Goal: Task Accomplishment & Management: Complete application form

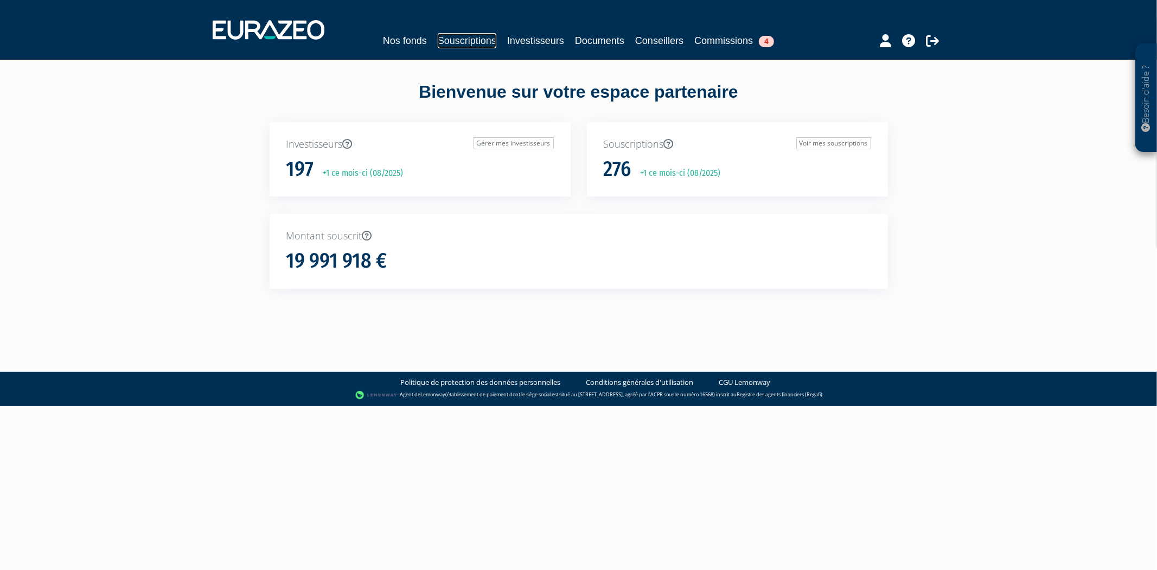
click at [445, 42] on link "Souscriptions" at bounding box center [467, 40] width 59 height 15
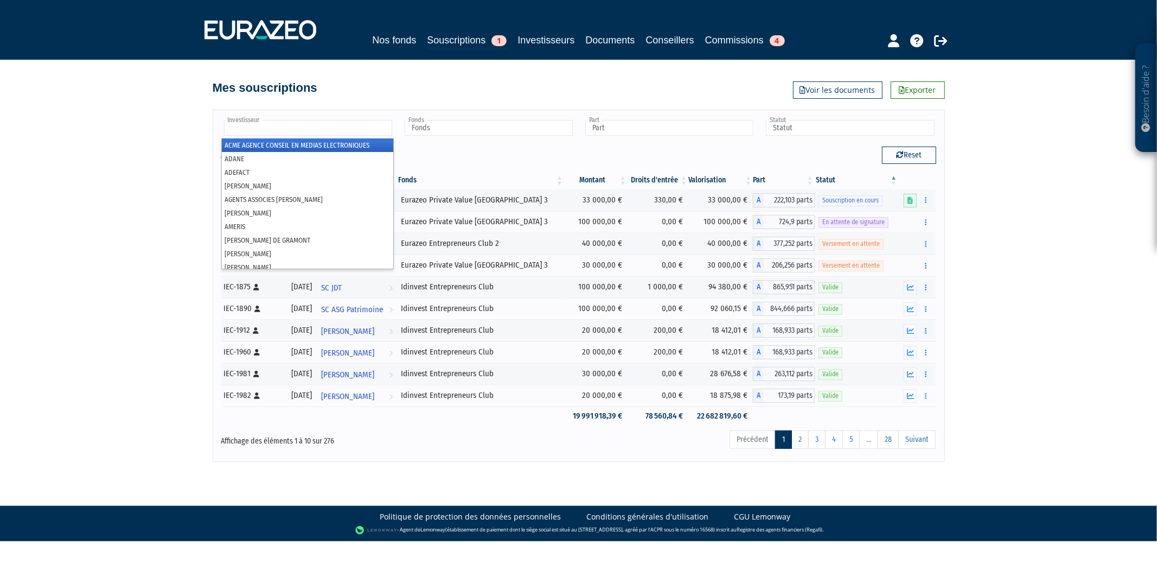
click at [354, 120] on input "text" at bounding box center [308, 128] width 168 height 16
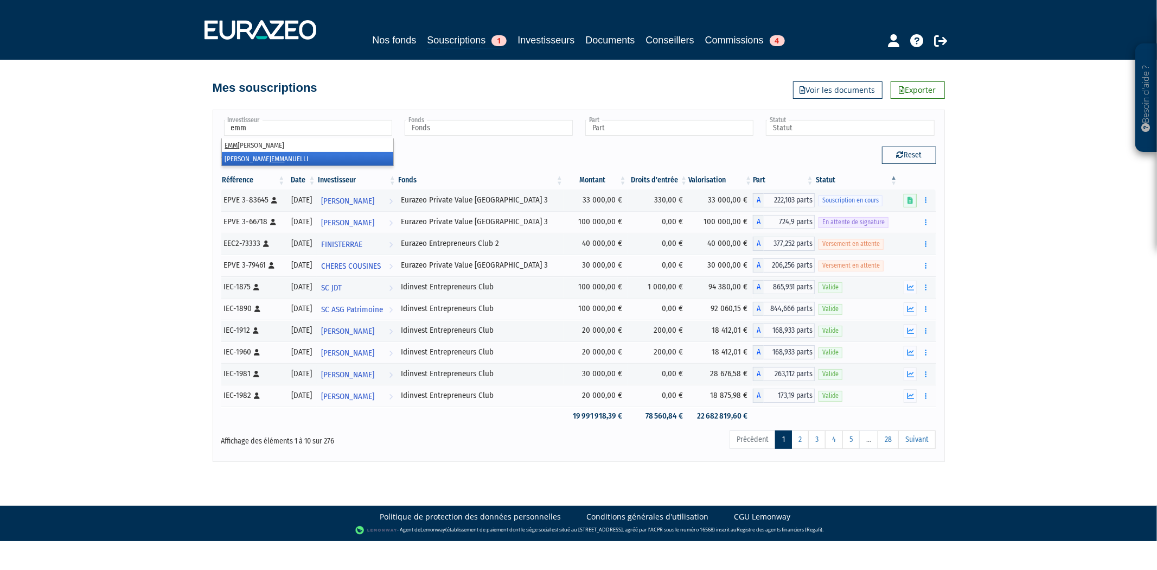
type input "emm"
click at [344, 160] on li "EVELYNE EMM ANUELLI" at bounding box center [307, 159] width 171 height 14
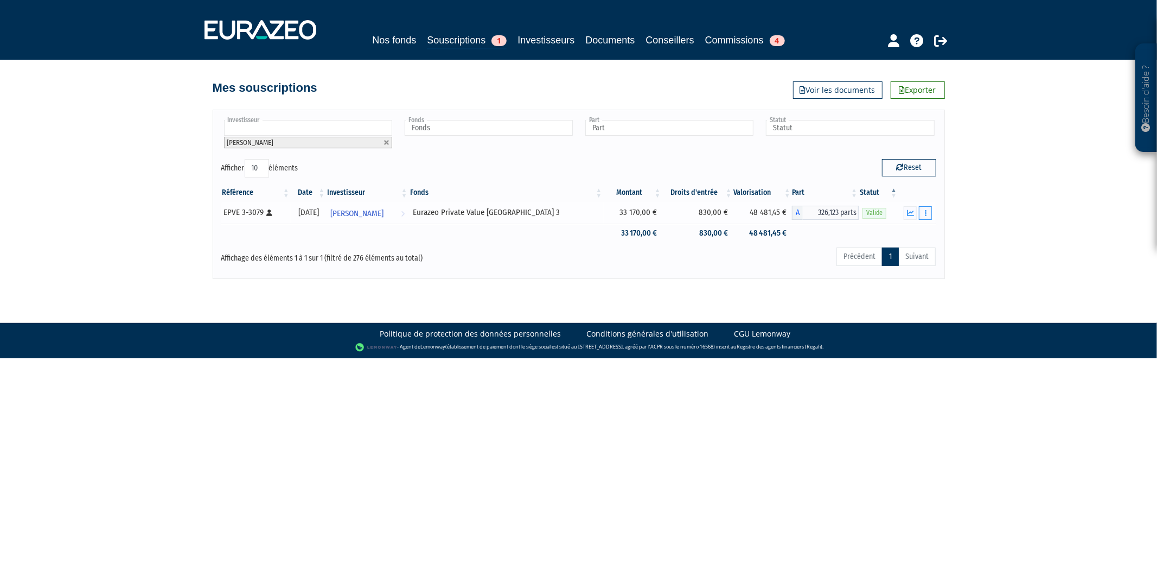
click at [925, 216] on button "button" at bounding box center [925, 213] width 13 height 14
click at [904, 226] on link "Rachat libre" at bounding box center [902, 233] width 54 height 18
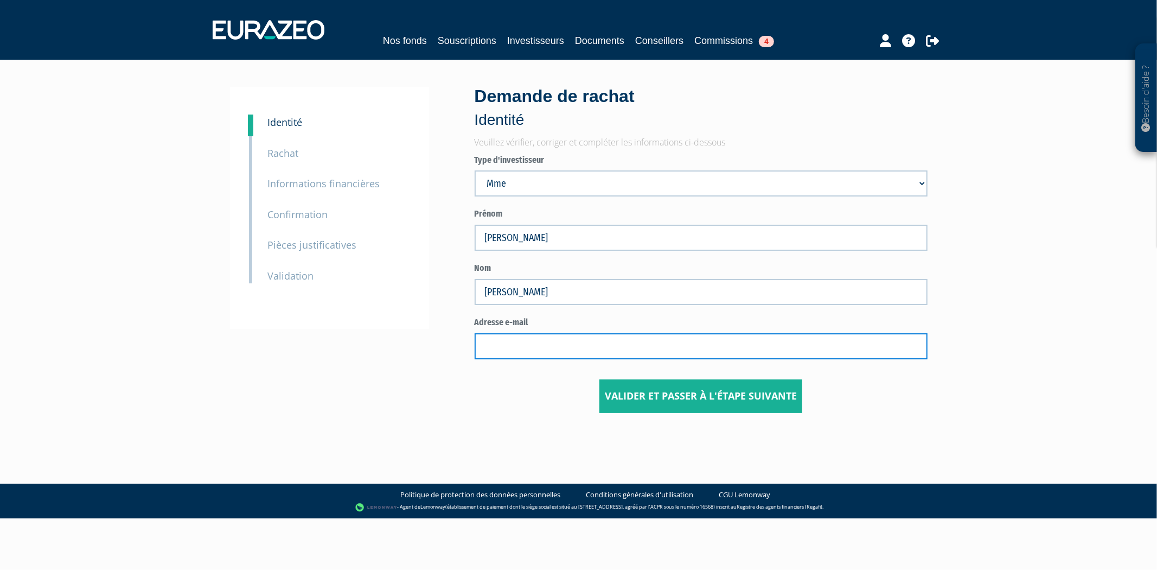
click at [589, 355] on input "text" at bounding box center [701, 346] width 453 height 26
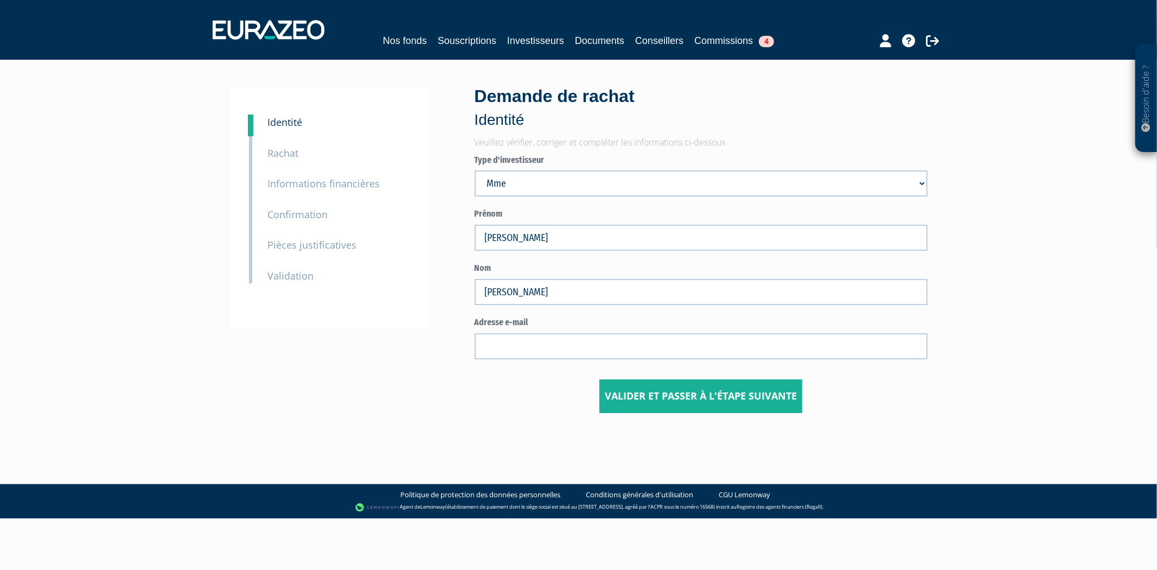
click at [488, 360] on form "Type d'investisseur Mr Société Mme Prénom EVELYNE Nom EMMANUELLI" at bounding box center [701, 283] width 453 height 259
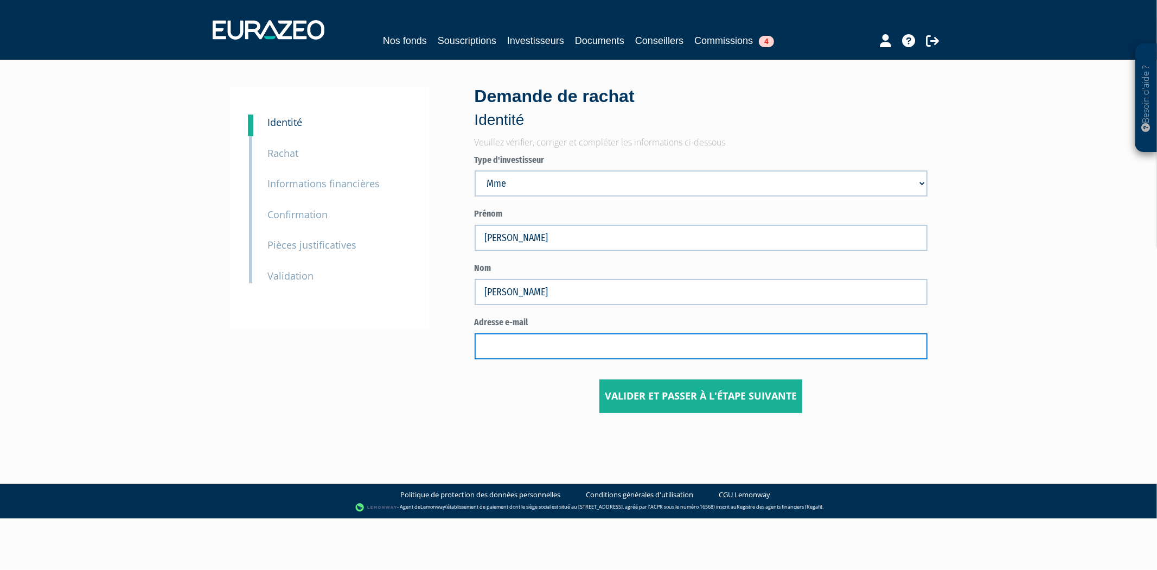
click at [489, 350] on input "text" at bounding box center [701, 346] width 453 height 26
paste input "evemmanu@gmail.com"
type input "evemmanu@gmail.com"
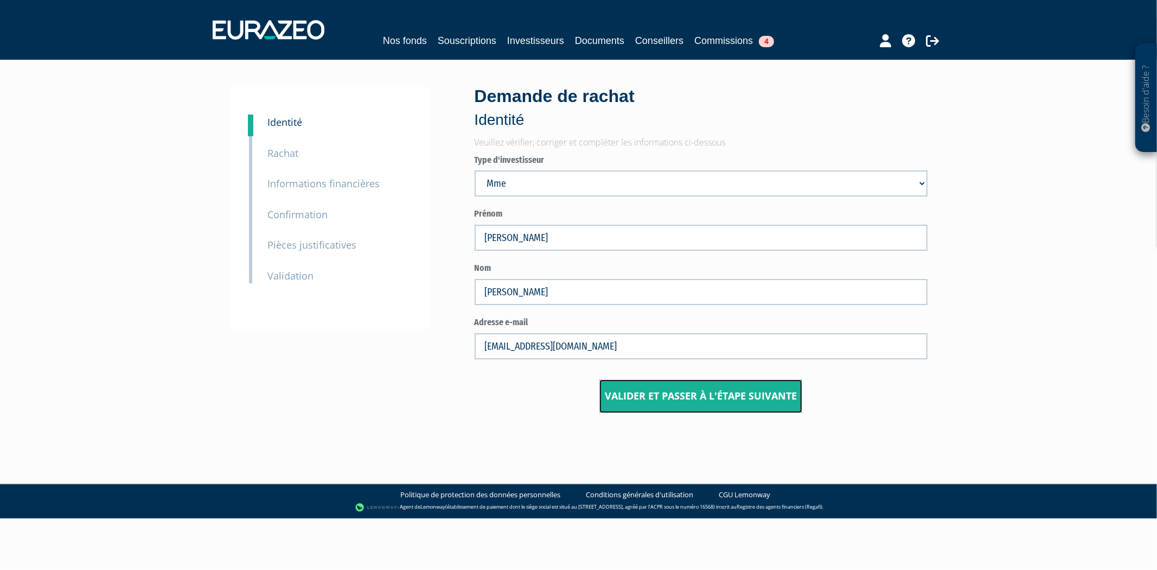
click at [666, 395] on input "Valider et passer à l'étape suivante" at bounding box center [701, 396] width 203 height 34
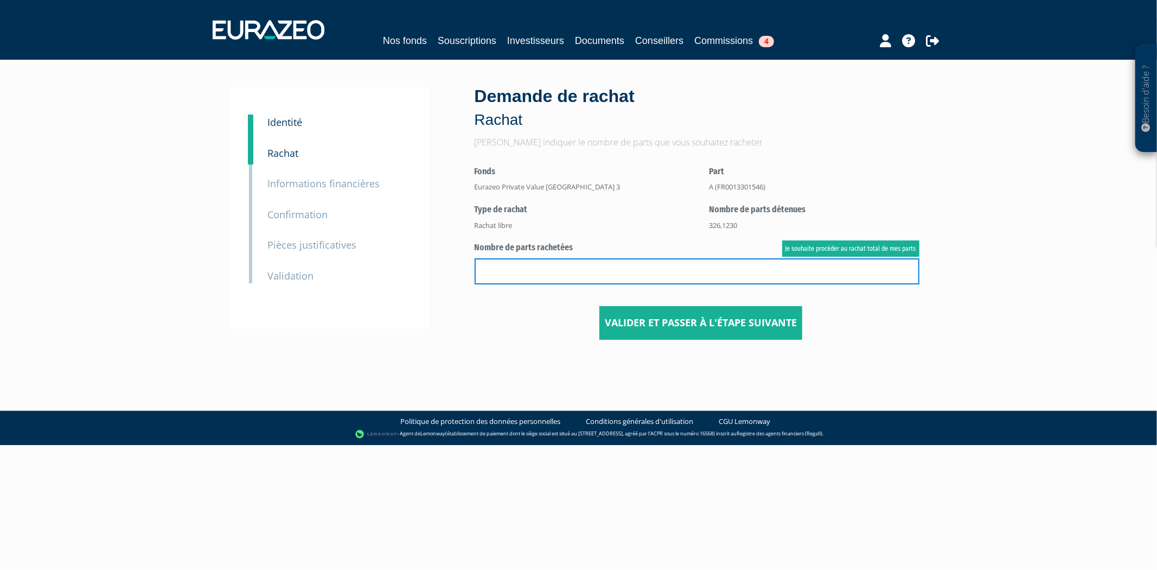
click at [568, 270] on input "text" at bounding box center [697, 271] width 445 height 26
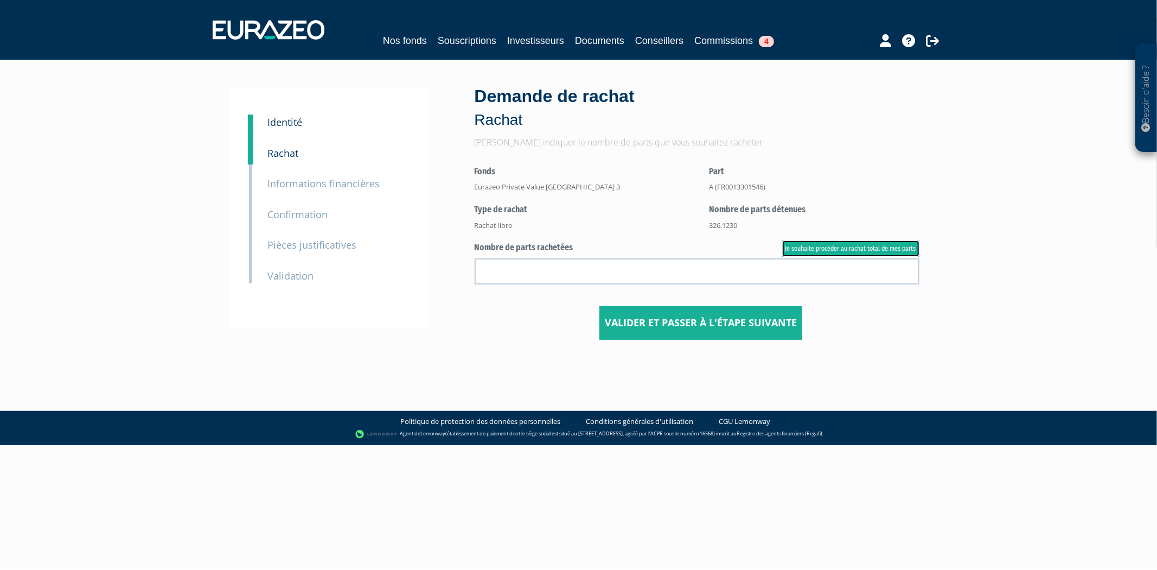
click at [875, 247] on link "Je souhaite procéder au rachat total de mes parts" at bounding box center [851, 248] width 137 height 16
type input "326.123000"
click at [766, 321] on input "Valider et passer à l'étape suivante" at bounding box center [701, 323] width 203 height 34
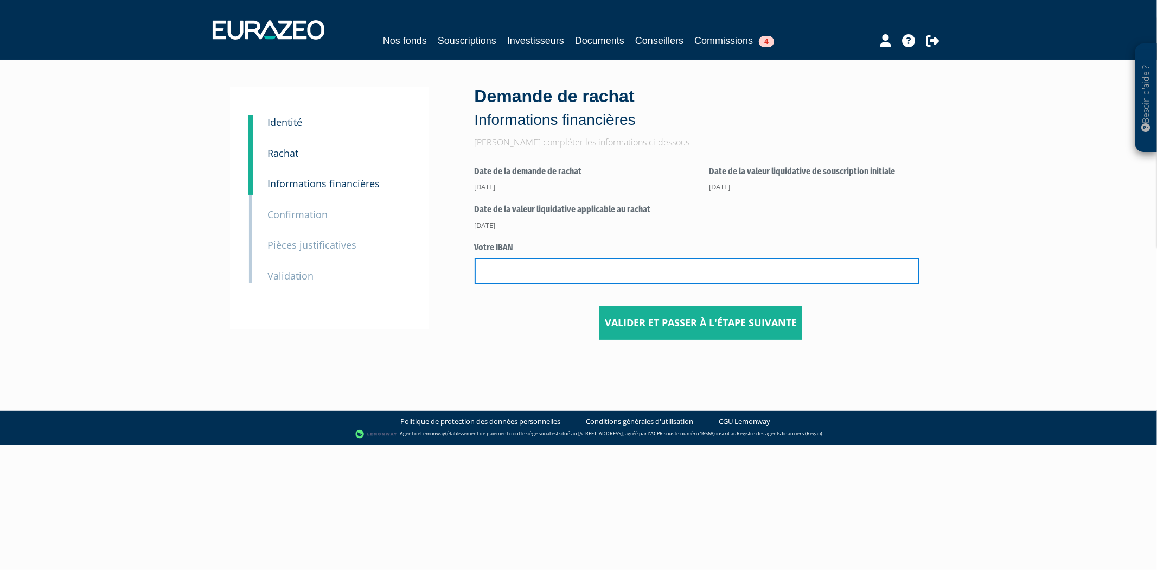
click at [723, 270] on input "text" at bounding box center [697, 271] width 445 height 26
click at [500, 265] on input "text" at bounding box center [697, 271] width 445 height 26
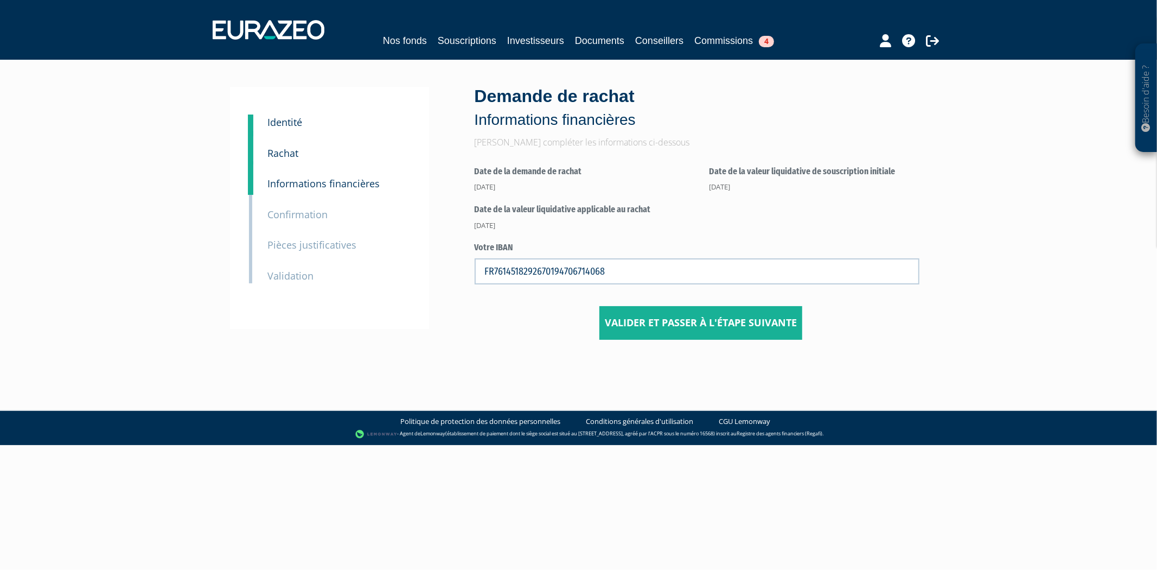
click at [510, 345] on div "1 Identité 2 Rachat 3 Informations financières 3 Confirmation 4 Pièces justific…" at bounding box center [579, 213] width 682 height 307
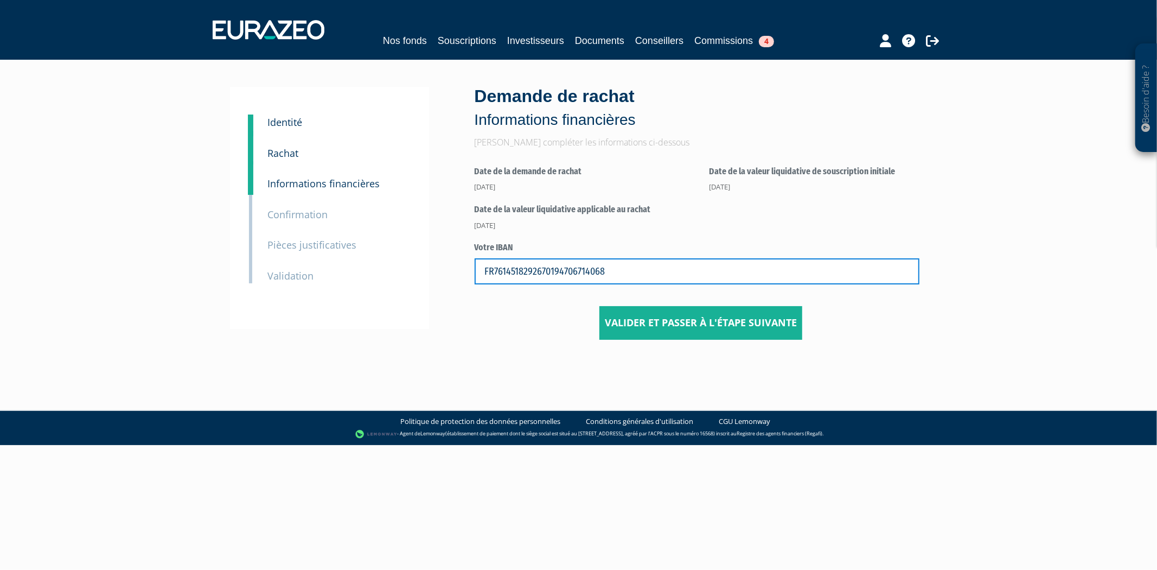
click at [518, 272] on input "FR7614518292670194706714068" at bounding box center [697, 271] width 445 height 26
click at [536, 271] on input "FR7614518292670194706714068" at bounding box center [697, 271] width 445 height 26
click at [551, 271] on input "FR7614518292670194706714068" at bounding box center [697, 271] width 445 height 26
click at [554, 271] on input "FR7614518292670194706714068" at bounding box center [697, 271] width 445 height 26
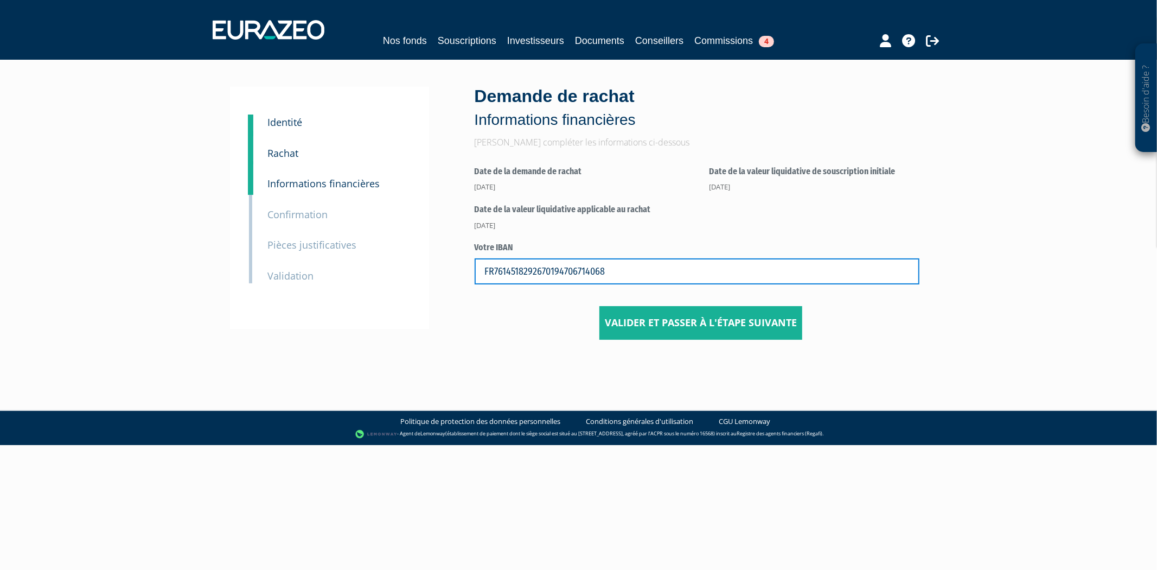
click at [559, 272] on input "FR7614518292670194706714068" at bounding box center [697, 271] width 445 height 26
type input "FR7614518292670184706714068"
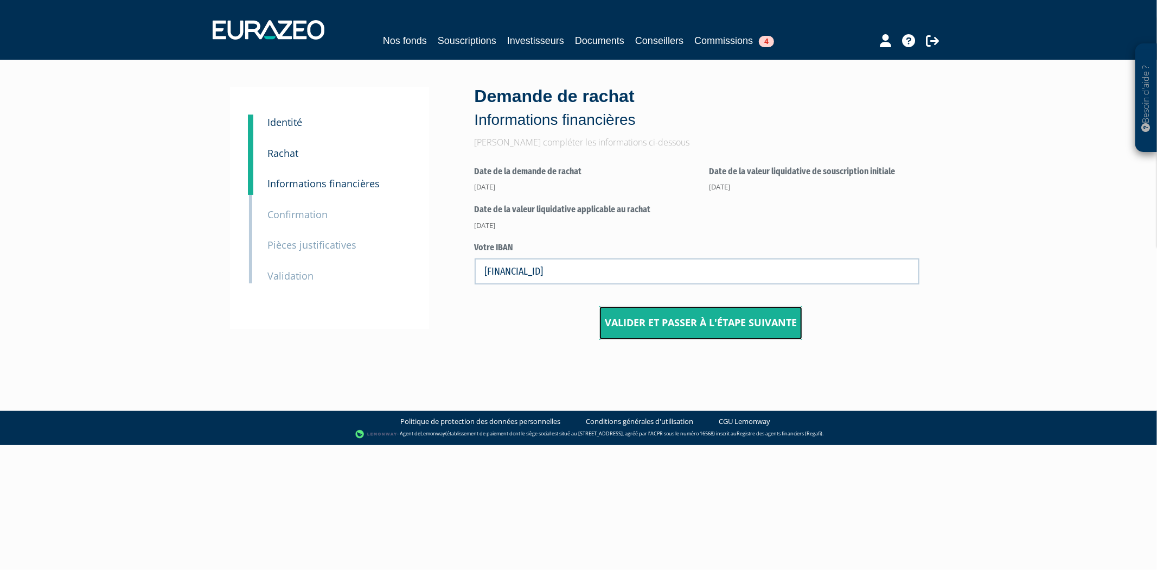
click at [642, 333] on input "Valider et passer à l'étape suivante" at bounding box center [701, 323] width 203 height 34
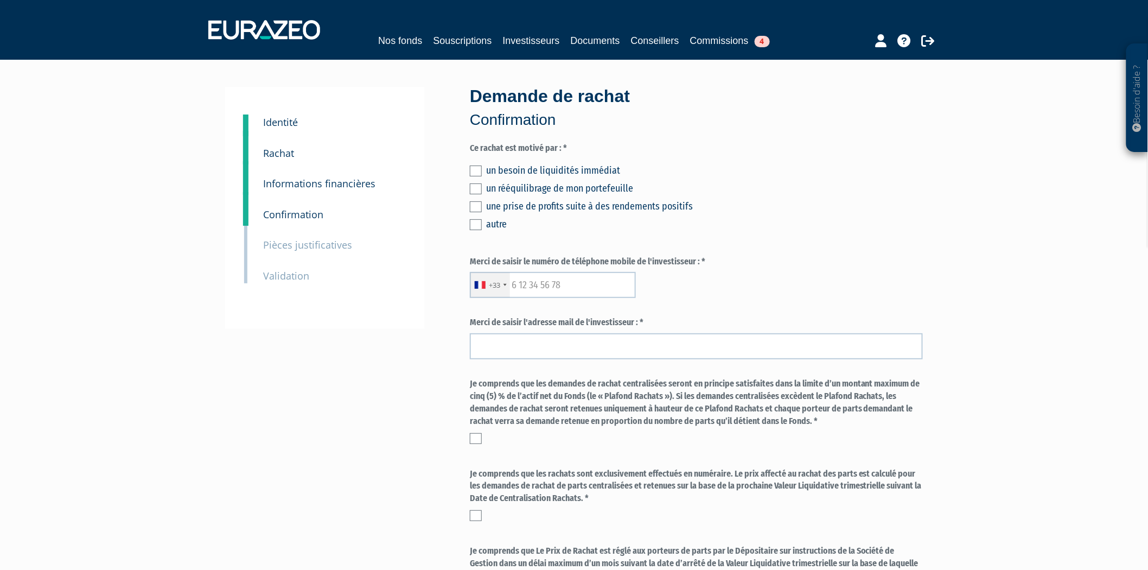
click at [493, 230] on div "autre" at bounding box center [704, 224] width 437 height 15
click at [492, 226] on div "autre" at bounding box center [704, 224] width 437 height 15
click at [475, 224] on label at bounding box center [476, 224] width 12 height 11
click at [0, 0] on input "checkbox" at bounding box center [0, 0] width 0 height 0
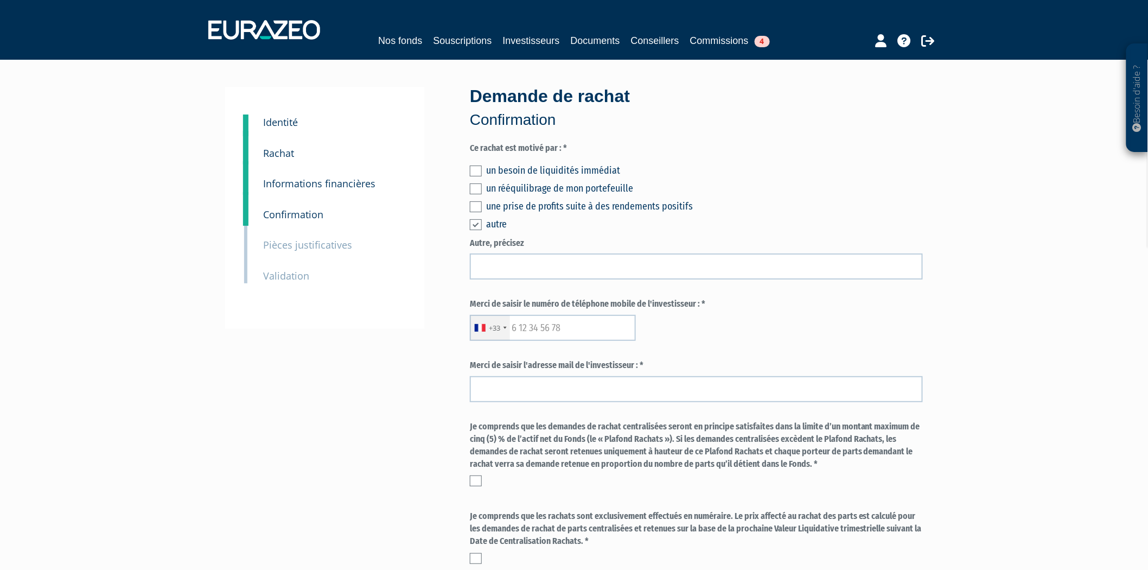
click at [573, 250] on div "Autre, précisez" at bounding box center [696, 258] width 453 height 43
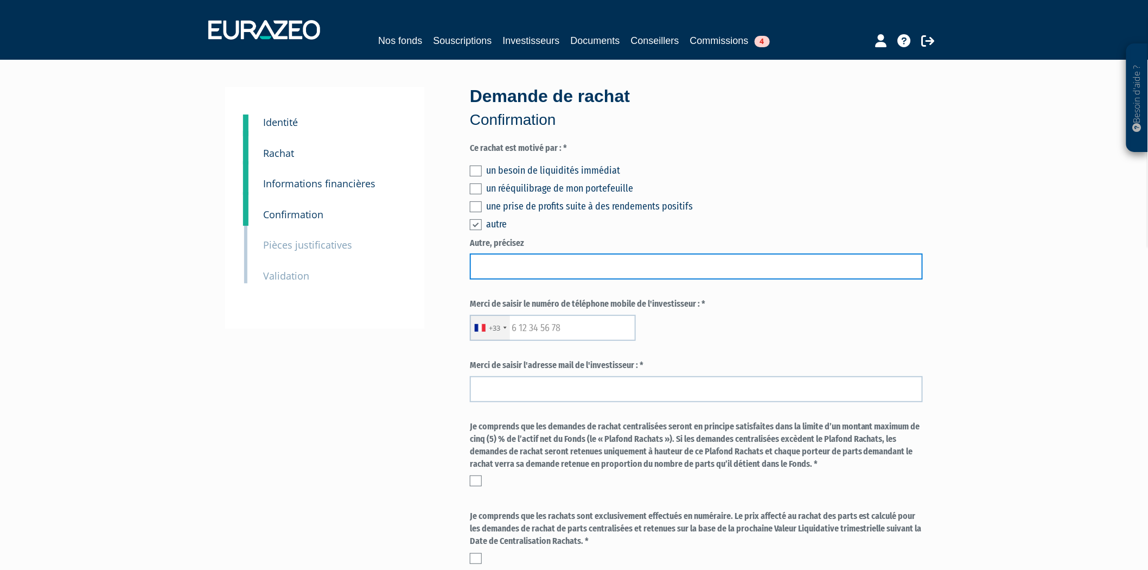
click at [572, 270] on input "text" at bounding box center [696, 266] width 453 height 26
type input "Réinvestissement"
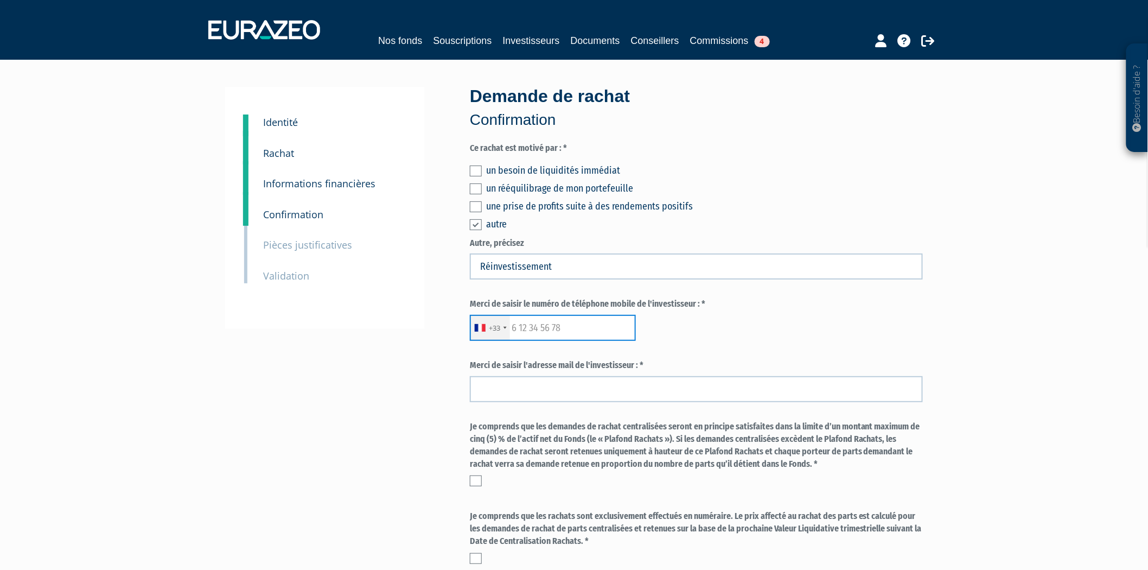
click at [574, 326] on input "text" at bounding box center [553, 328] width 166 height 26
paste input "0614414146"
type input "0614414146"
click at [563, 361] on label "Merci de saisir l'adresse mail de l'investisseur : *" at bounding box center [696, 365] width 453 height 12
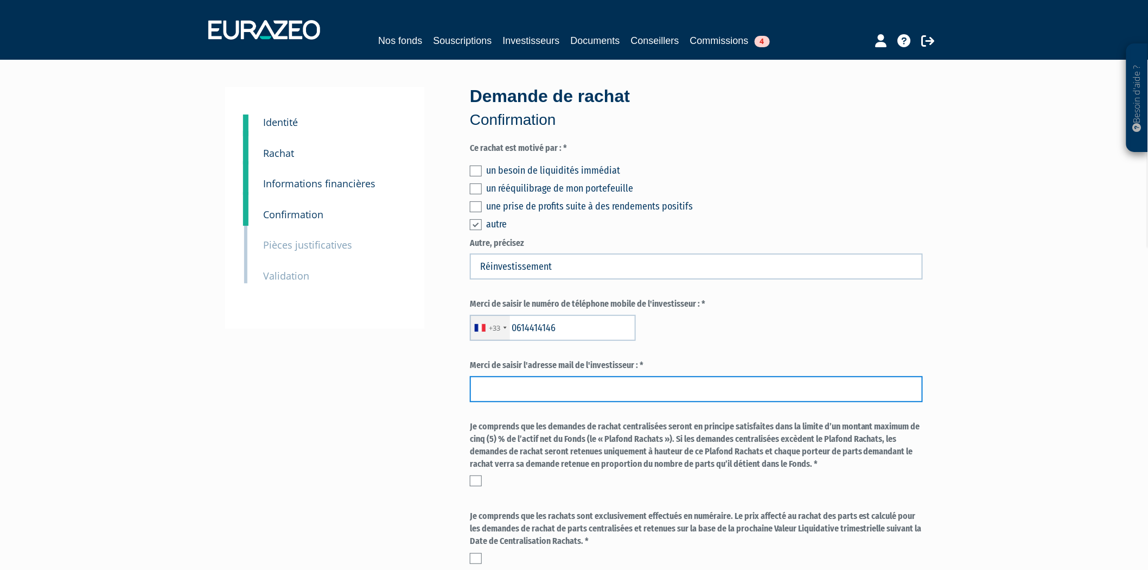
click at [554, 387] on input "email" at bounding box center [696, 389] width 453 height 26
click at [523, 388] on input "email" at bounding box center [696, 389] width 453 height 26
paste input "evemmanu@gmail.com"
type input "evemmanu@gmail.com"
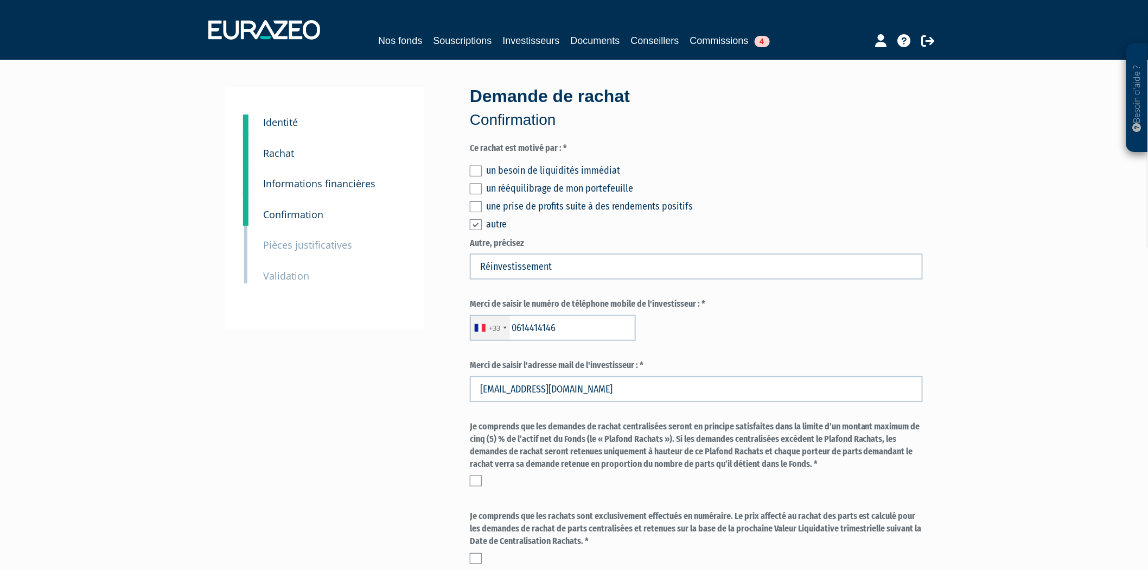
click at [404, 413] on div "1 Identité 2 Rachat 3 Informations financières 3 Confirmation 4 Pièces justific…" at bounding box center [574, 465] width 682 height 756
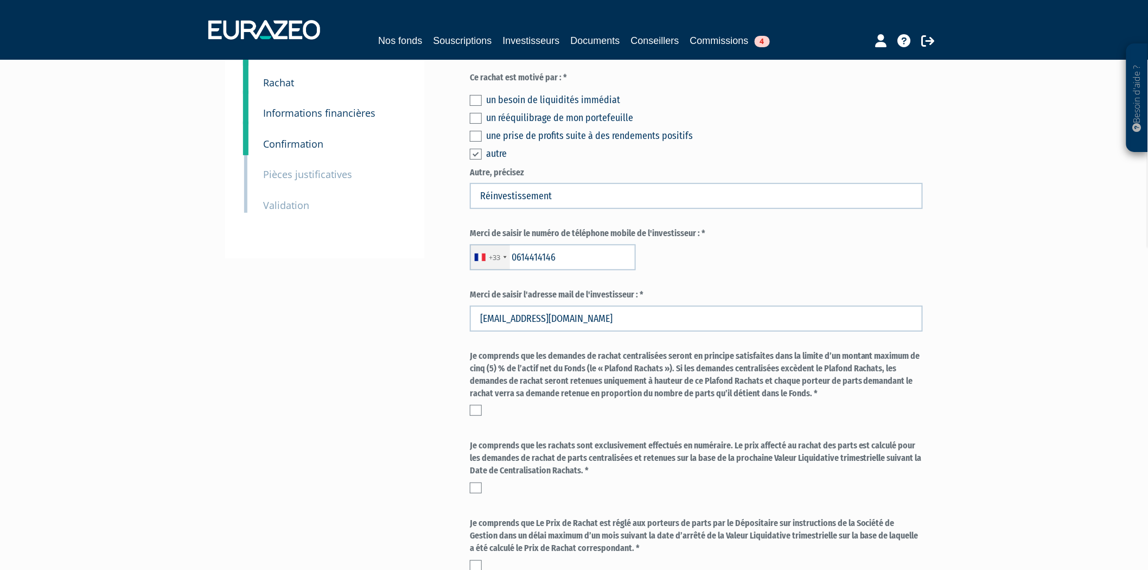
scroll to position [301, 0]
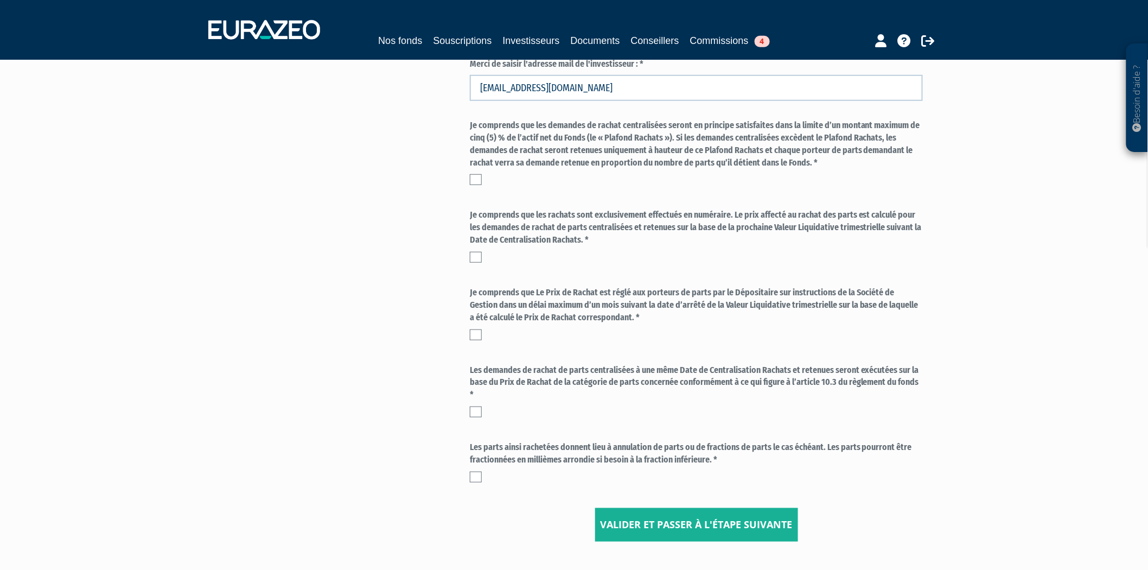
click at [470, 175] on label at bounding box center [476, 179] width 12 height 11
click at [0, 0] on input "checkbox" at bounding box center [0, 0] width 0 height 0
click at [478, 257] on label at bounding box center [476, 257] width 12 height 11
click at [0, 0] on input "checkbox" at bounding box center [0, 0] width 0 height 0
click at [478, 335] on label at bounding box center [476, 334] width 12 height 11
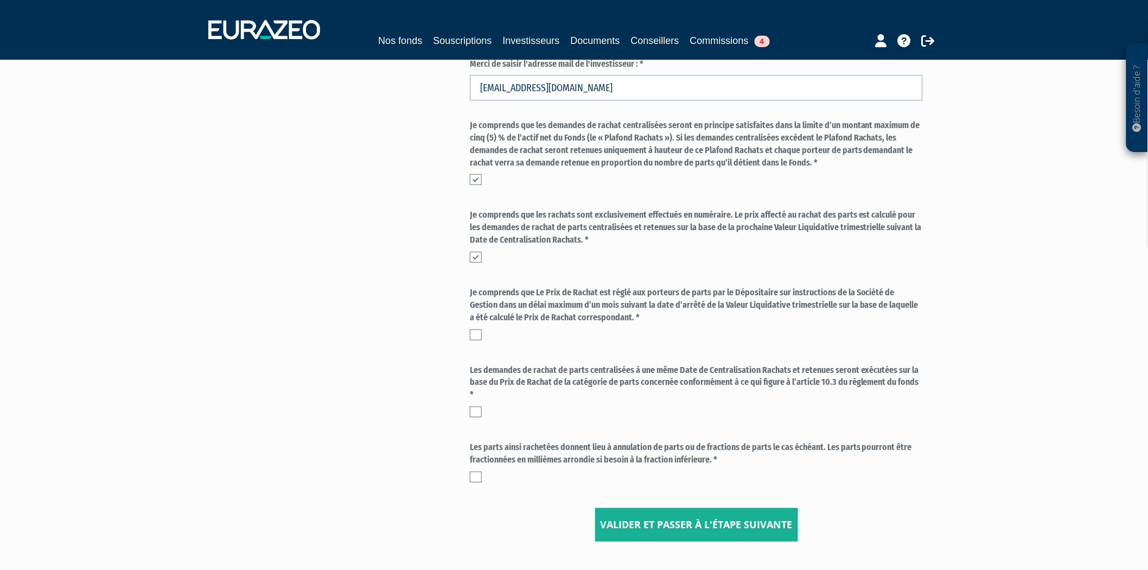
click at [0, 0] on input "checkbox" at bounding box center [0, 0] width 0 height 0
click at [469, 402] on div "Demande de rachat Confirmation Ce rachat est motivé par : * un besoin de liquid…" at bounding box center [696, 164] width 469 height 756
drag, startPoint x: 470, startPoint y: 414, endPoint x: 472, endPoint y: 425, distance: 11.0
click at [470, 415] on label at bounding box center [476, 411] width 12 height 11
click at [0, 0] on input "checkbox" at bounding box center [0, 0] width 0 height 0
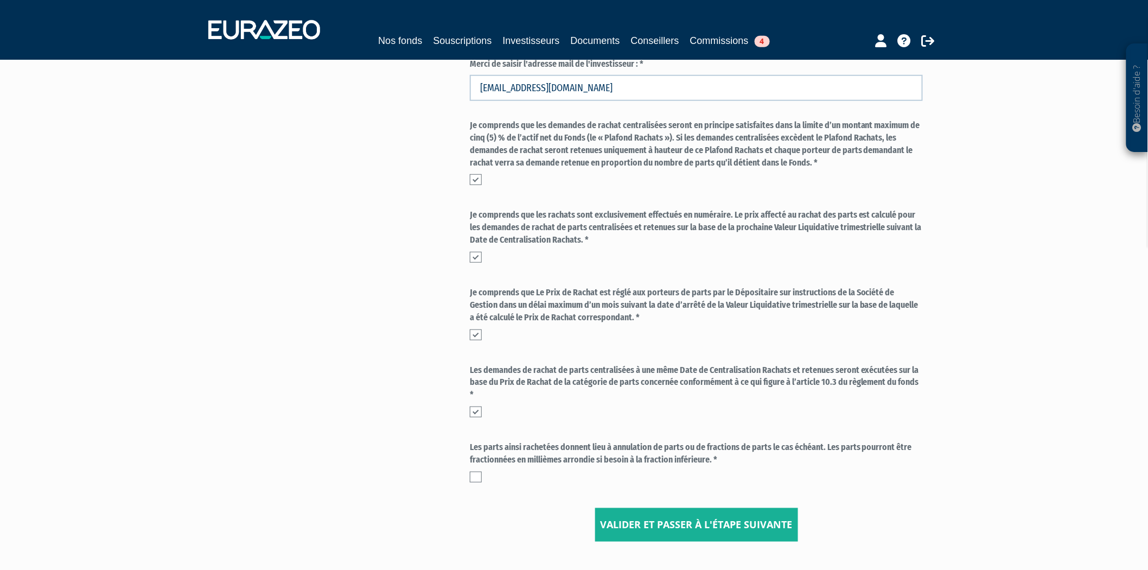
click at [475, 472] on label at bounding box center [476, 477] width 12 height 11
click at [0, 0] on input "checkbox" at bounding box center [0, 0] width 0 height 0
click at [635, 513] on input "Valider et passer à l'étape suivante" at bounding box center [696, 525] width 203 height 34
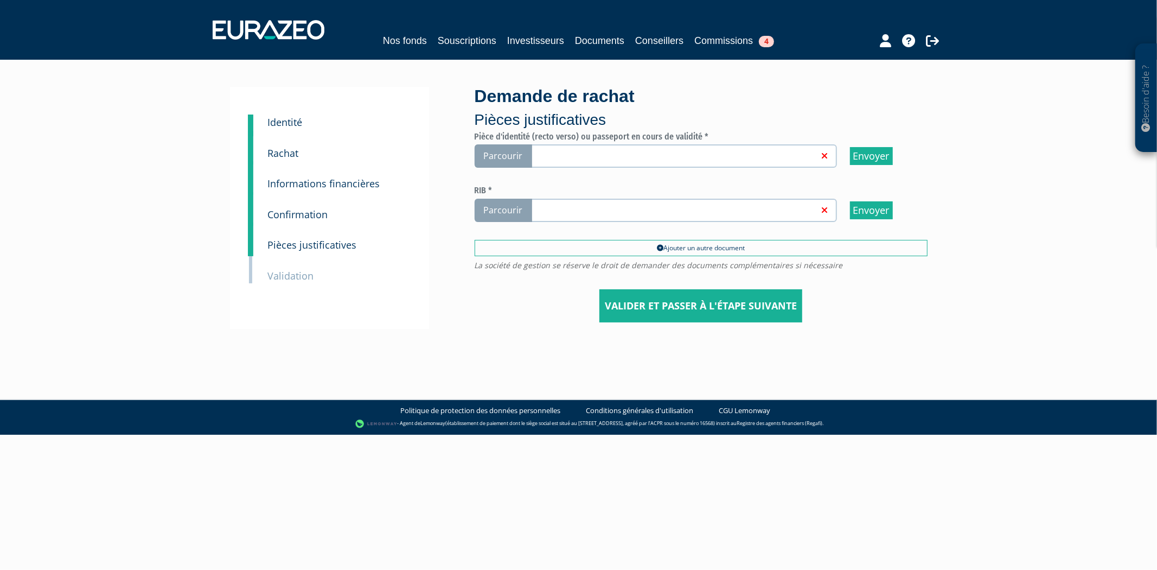
click at [505, 212] on span "Parcourir" at bounding box center [504, 210] width 58 height 23
click at [0, 0] on input "Parcourir" at bounding box center [0, 0] width 0 height 0
click at [530, 155] on link at bounding box center [674, 155] width 290 height 11
click at [495, 156] on span "Parcourir" at bounding box center [504, 155] width 58 height 23
click at [0, 0] on input "Parcourir" at bounding box center [0, 0] width 0 height 0
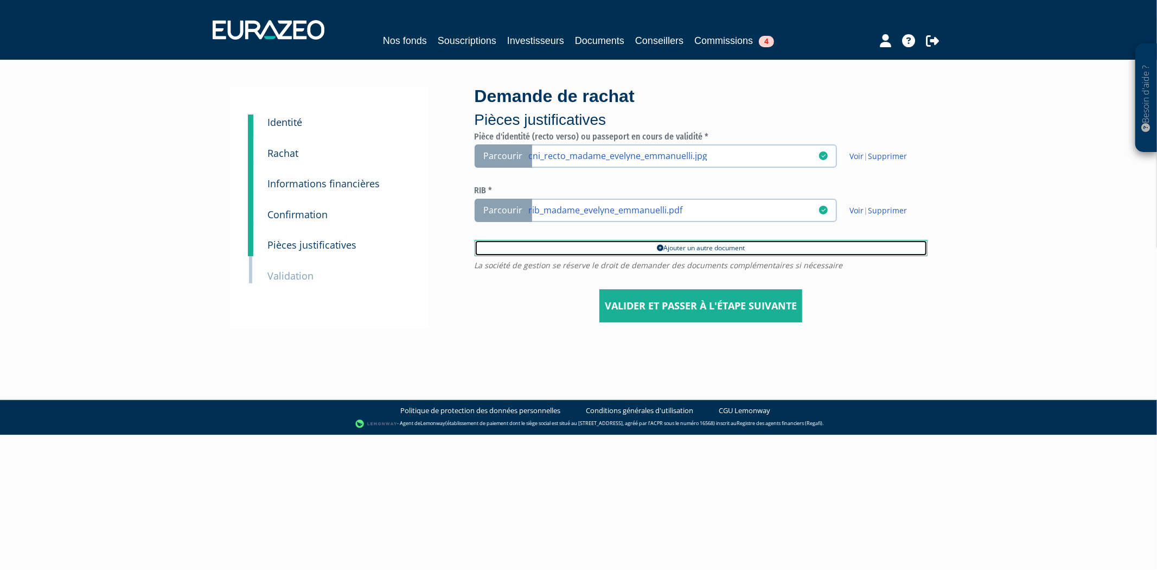
click at [544, 253] on link "Ajouter un autre document" at bounding box center [701, 248] width 453 height 16
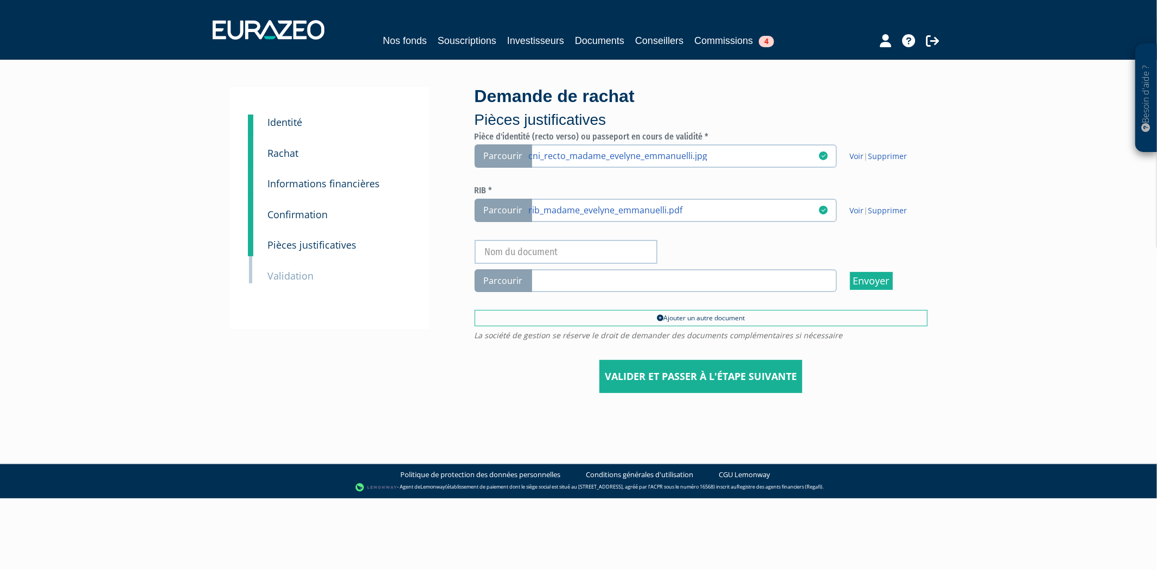
click at [497, 273] on span "Parcourir" at bounding box center [504, 280] width 58 height 23
click at [0, 0] on input "Parcourir" at bounding box center [0, 0] width 0 height 0
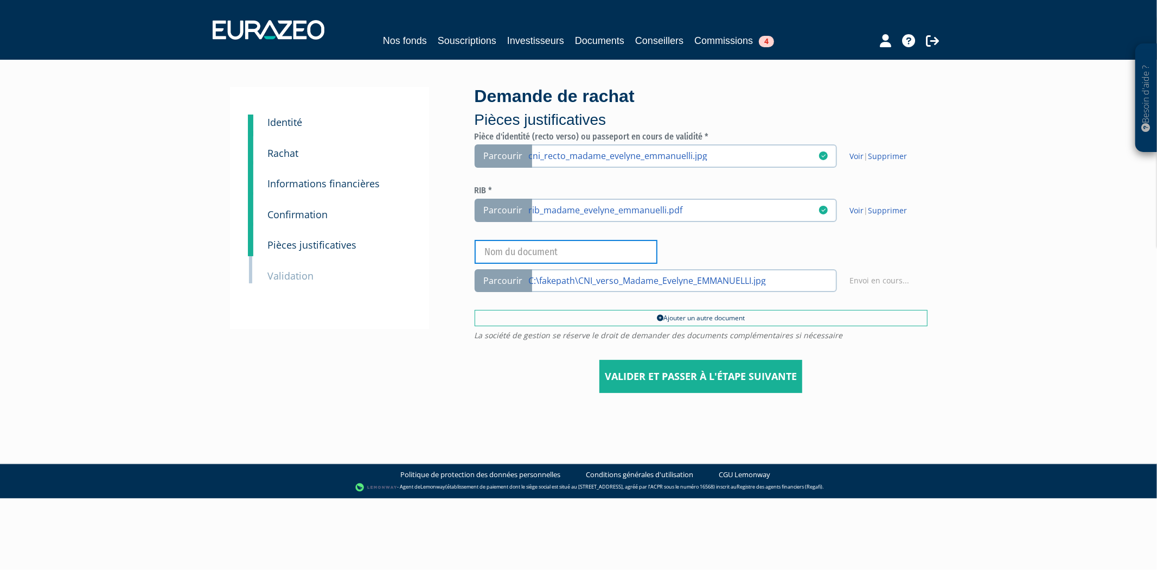
click at [536, 247] on input "text" at bounding box center [566, 252] width 183 height 24
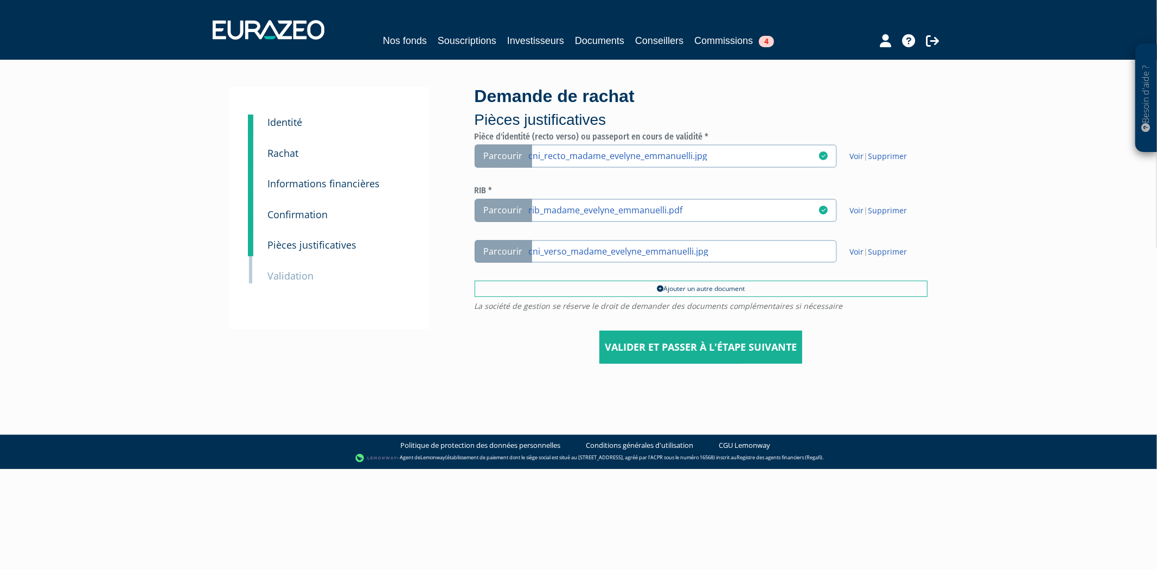
click at [498, 434] on div "[DOMAIN_NAME] 0.9 Politique de protection des données personnelles Conditions g…" at bounding box center [578, 451] width 1157 height 35
click at [743, 333] on input "Valider et passer à l'étape suivante" at bounding box center [701, 347] width 203 height 34
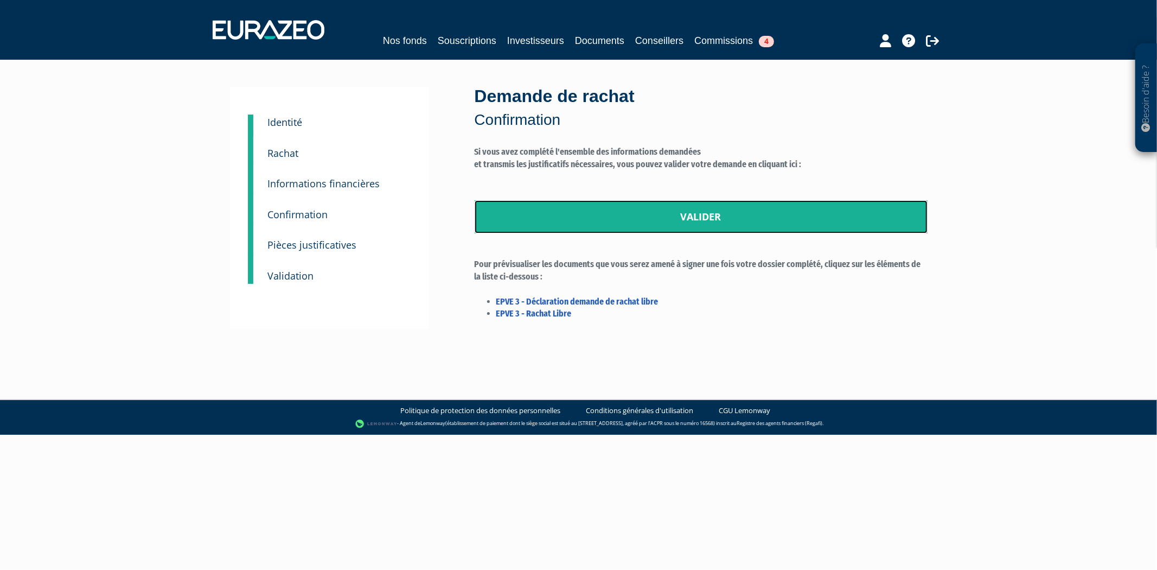
click at [657, 223] on link "Valider" at bounding box center [701, 217] width 453 height 34
